Goal: Check status: Check status

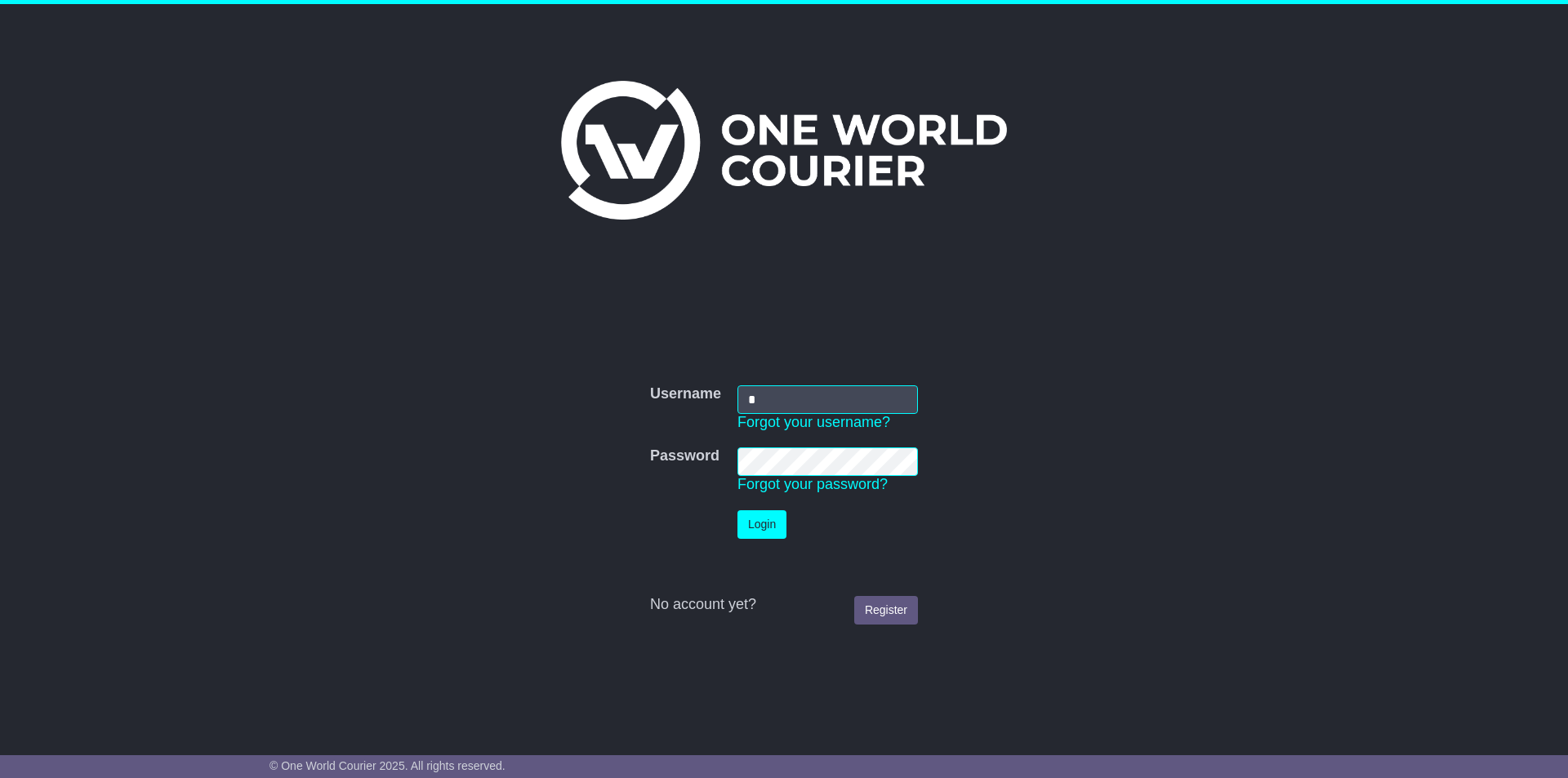
type input "**********"
click at [737, 510] on button "Login" at bounding box center [761, 524] width 49 height 29
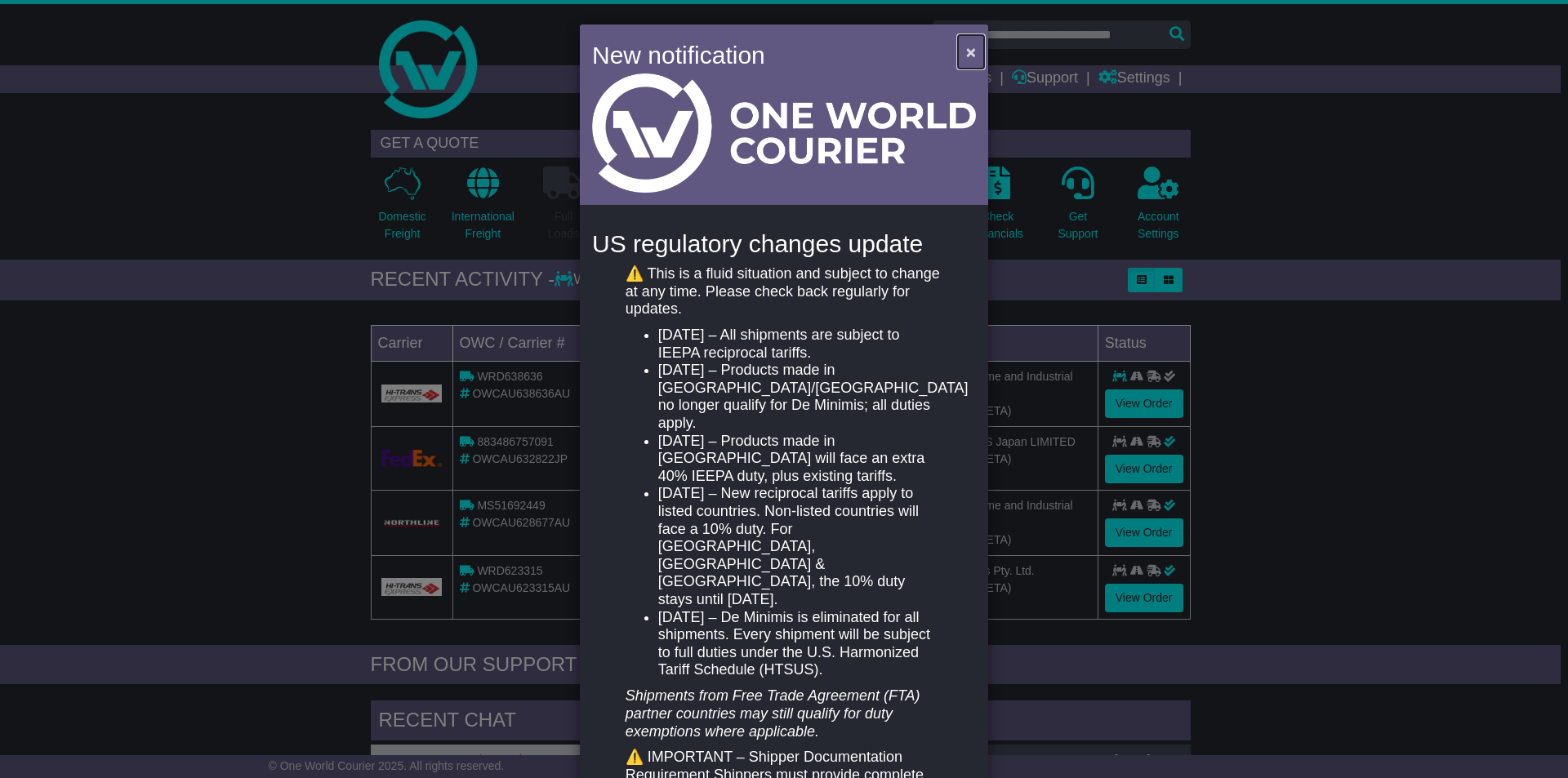
click at [966, 52] on span "×" at bounding box center [971, 52] width 10 height 19
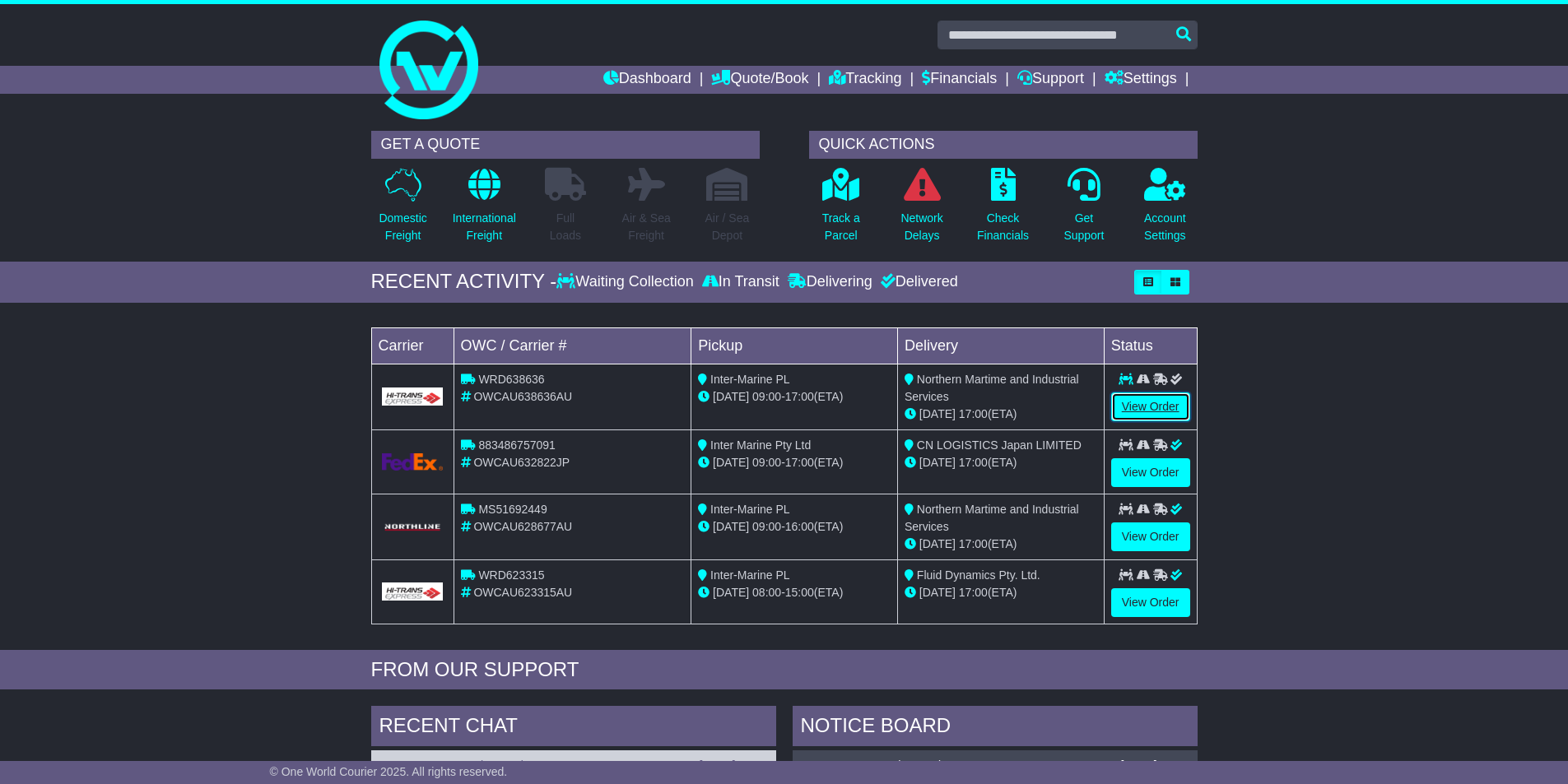
click at [1161, 403] on link "View Order" at bounding box center [1150, 407] width 79 height 29
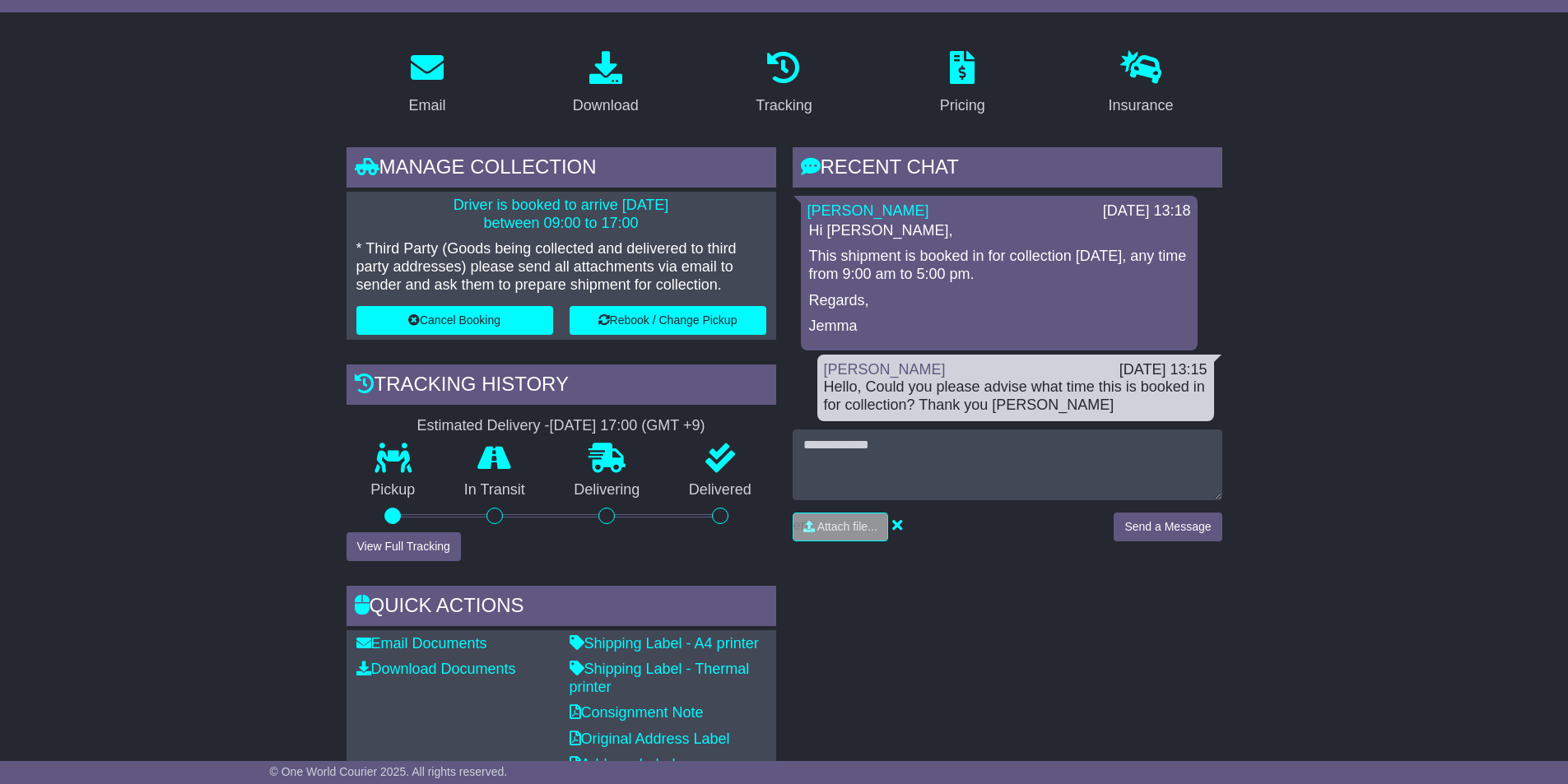
scroll to position [412, 0]
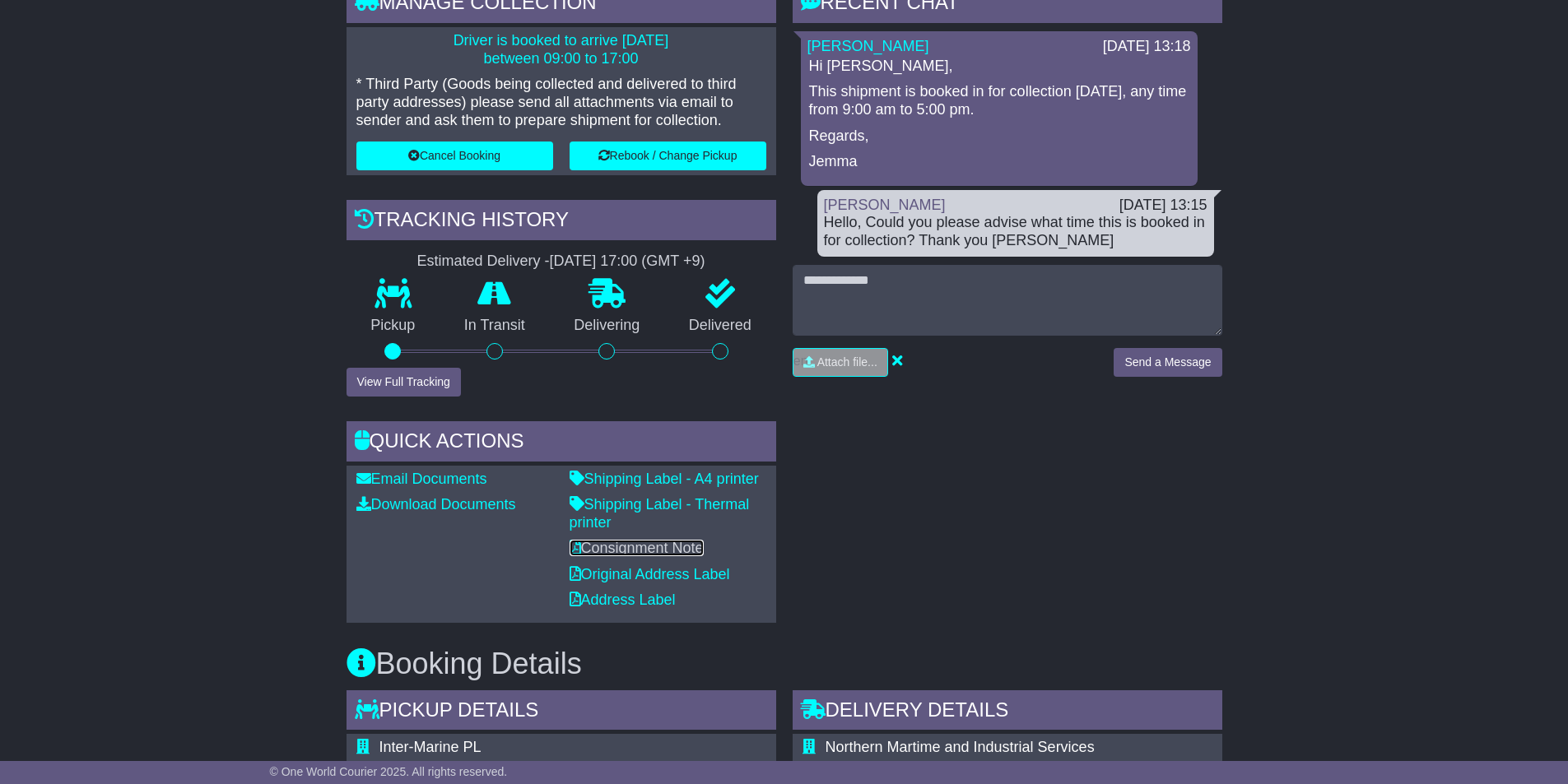
click at [648, 540] on link "Consignment Note" at bounding box center [637, 548] width 134 height 17
